Goal: Navigation & Orientation: Find specific page/section

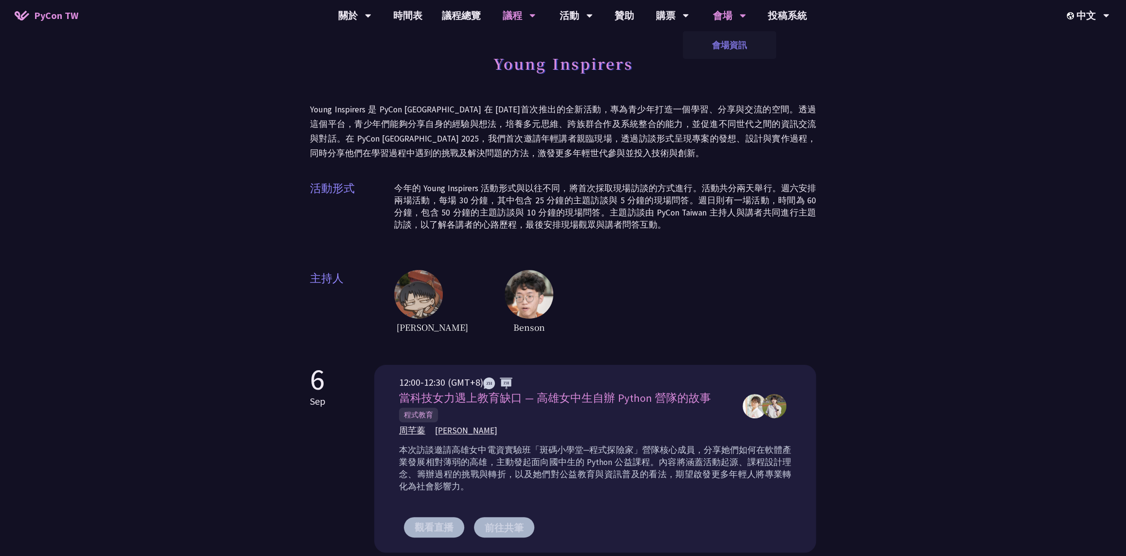
click at [727, 46] on link "會場資訊" at bounding box center [729, 45] width 93 height 23
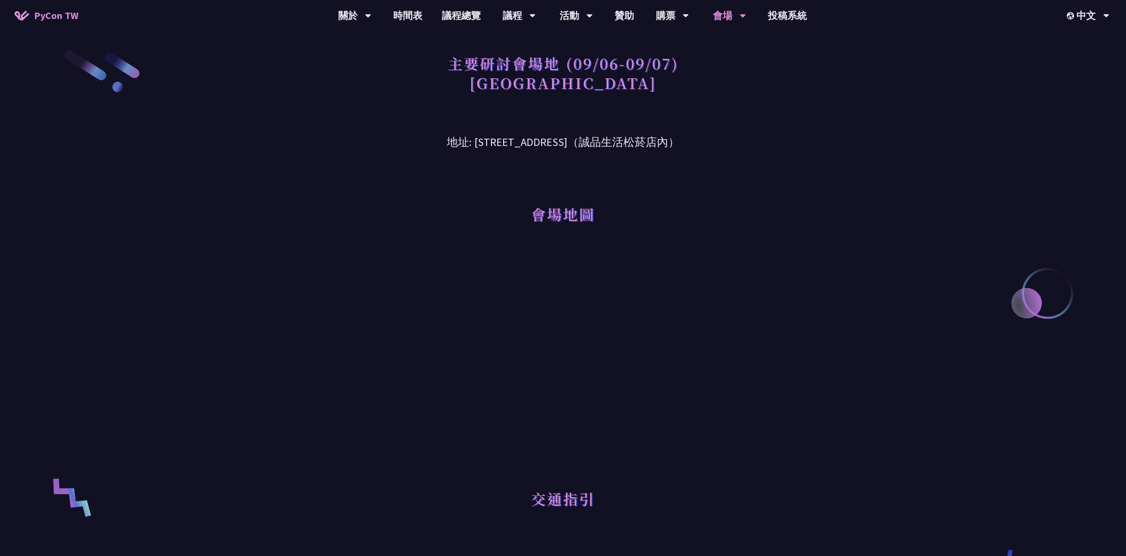
drag, startPoint x: 716, startPoint y: 147, endPoint x: 597, endPoint y: 146, distance: 119.2
click at [597, 146] on h3 "地址: [STREET_ADDRESS]（誠品生活松菸店內）" at bounding box center [563, 135] width 506 height 32
click at [919, 174] on div "主要研討會場地 (09/06-09/07) [GEOGRAPHIC_DATA] 地址: [STREET_ADDRESS]（誠品生活松菸店內） 會場地圖 交通指…" at bounding box center [563, 496] width 1126 height 993
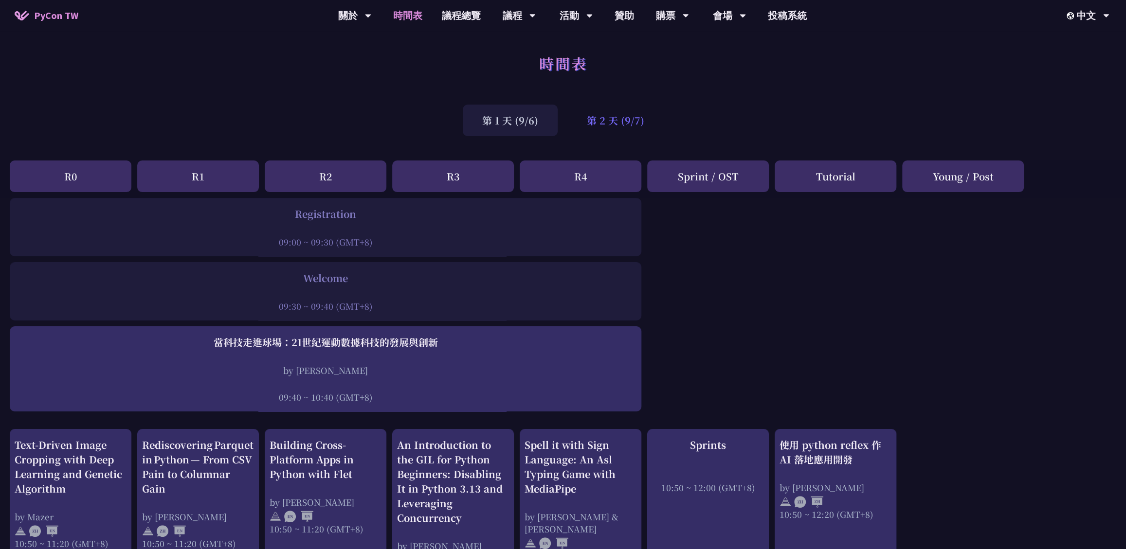
click at [616, 125] on div "第 2 天 (9/7)" at bounding box center [615, 121] width 96 height 32
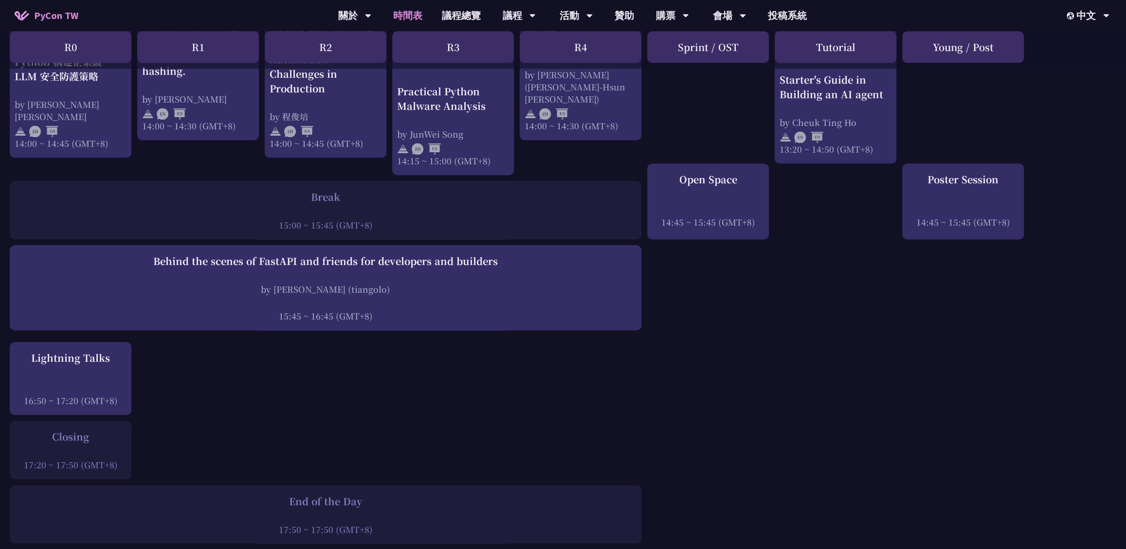
scroll to position [1166, 0]
